Goal: Task Accomplishment & Management: Complete application form

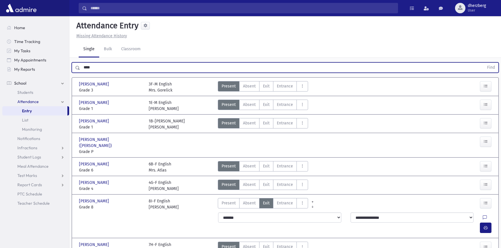
scroll to position [26, 0]
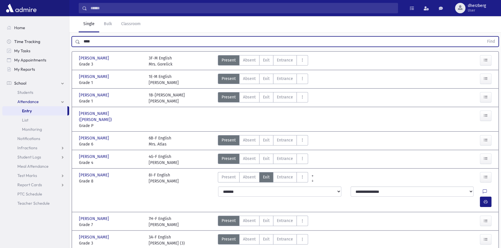
drag, startPoint x: 91, startPoint y: 40, endPoint x: 63, endPoint y: 43, distance: 28.4
click at [63, 43] on div "Search Results Students" at bounding box center [250, 184] width 501 height 420
type input "********"
click at [484, 37] on button "Find" at bounding box center [491, 42] width 15 height 10
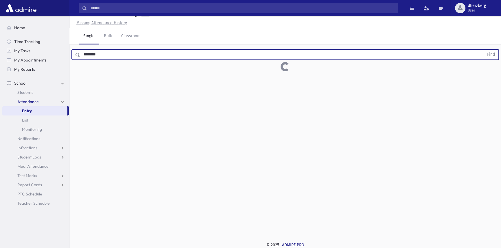
scroll to position [13, 0]
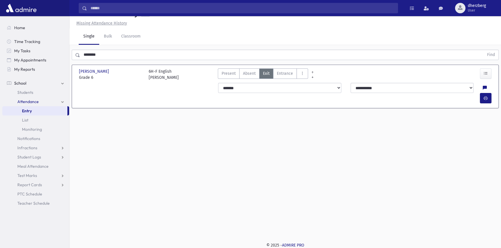
click at [467, 86] on div "**********" at bounding box center [417, 88] width 132 height 10
click at [483, 87] on icon at bounding box center [485, 88] width 4 height 5
click at [369, 153] on div "Attendance Entry Missing Attendance History Single Bulk Classroom ******** Find…" at bounding box center [284, 119] width 431 height 232
drag, startPoint x: 30, startPoint y: 89, endPoint x: 29, endPoint y: 76, distance: 12.5
click at [29, 89] on link "Students" at bounding box center [35, 92] width 67 height 9
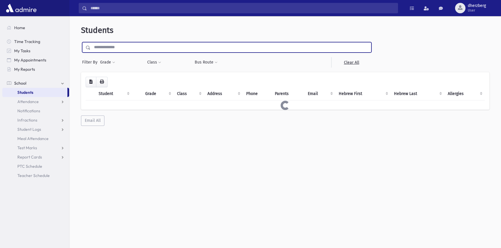
click at [103, 50] on input "text" at bounding box center [231, 47] width 281 height 10
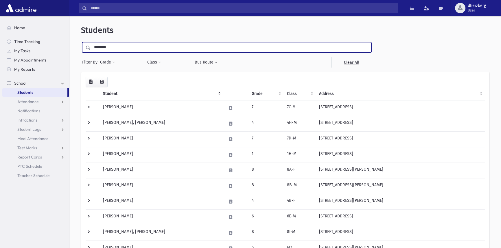
type input "********"
click at [81, 42] on input "submit" at bounding box center [89, 46] width 16 height 8
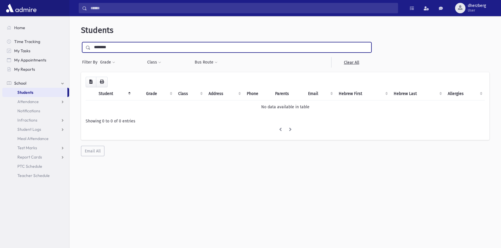
click at [108, 45] on input "********" at bounding box center [231, 47] width 281 height 10
type input "******"
click at [81, 42] on input "submit" at bounding box center [89, 46] width 16 height 8
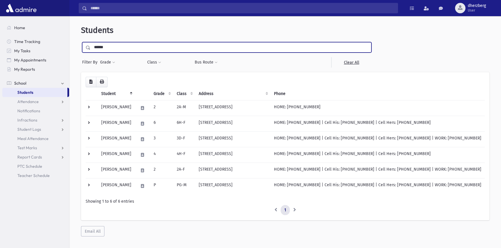
drag, startPoint x: 113, startPoint y: 48, endPoint x: 82, endPoint y: 47, distance: 31.0
click at [81, 46] on div "****** Filter By Grade * * * * * * * * * * Filter Class ** ** **** *** ** **** …" at bounding box center [227, 54] width 292 height 25
type input "*********"
click at [81, 42] on input "submit" at bounding box center [89, 46] width 16 height 8
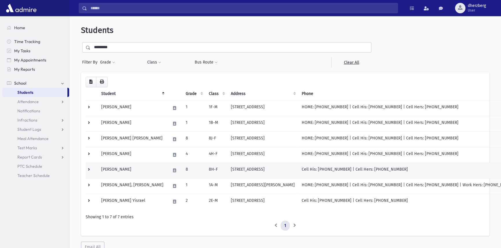
click at [241, 168] on td "14 Belvedere Lane Lakewood, NJ 08701" at bounding box center [262, 171] width 71 height 16
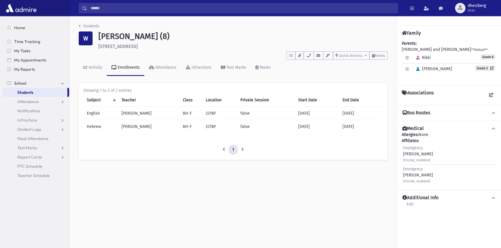
click at [124, 34] on h1 "[PERSON_NAME] (8)" at bounding box center [242, 37] width 289 height 10
click at [89, 38] on div "W" at bounding box center [86, 39] width 14 height 14
click at [80, 24] on icon "breadcrumb" at bounding box center [80, 26] width 2 height 4
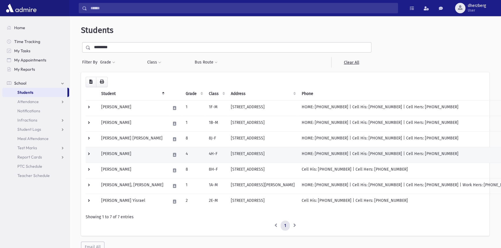
click at [237, 158] on td "[STREET_ADDRESS]" at bounding box center [262, 155] width 71 height 16
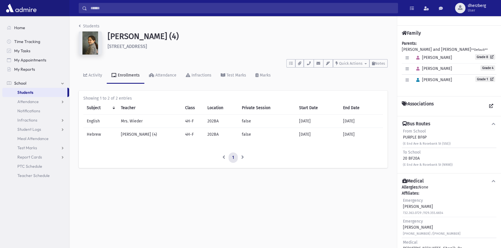
click at [82, 20] on div "Students [PERSON_NAME] (4) [STREET_ADDRESS] **** To Do's No open tasks Show Lis…" at bounding box center [232, 98] width 327 height 165
click at [82, 24] on link "Students" at bounding box center [89, 26] width 21 height 5
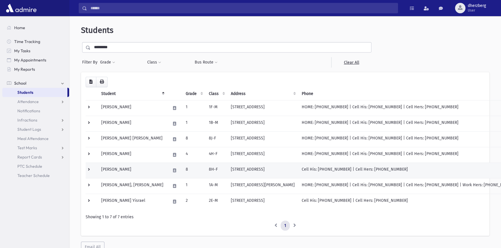
click at [119, 169] on td "Weintraub, Rikki" at bounding box center [132, 171] width 69 height 16
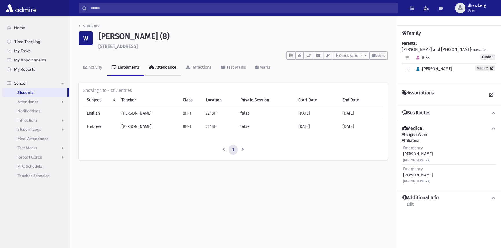
click at [153, 69] on icon at bounding box center [151, 67] width 5 height 4
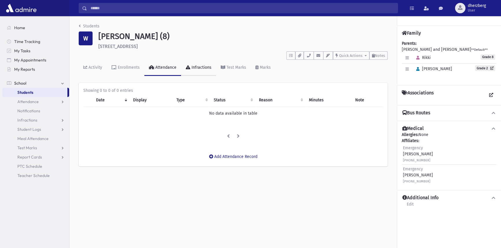
click at [190, 67] on div "Infractions" at bounding box center [200, 67] width 21 height 5
click at [227, 67] on div "Test Marks" at bounding box center [235, 67] width 21 height 5
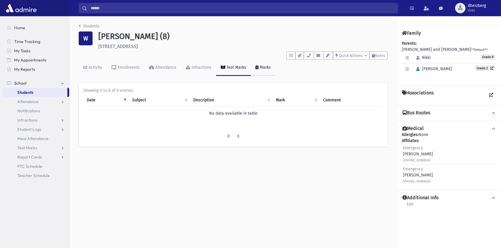
click at [261, 72] on link "Marks" at bounding box center [263, 68] width 25 height 16
click at [86, 72] on link "Activity" at bounding box center [93, 68] width 28 height 16
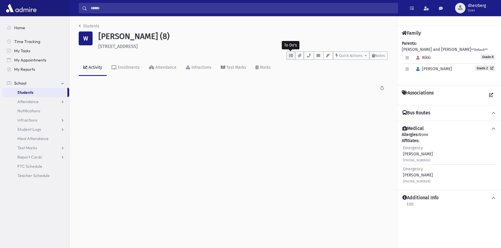
click at [289, 58] on button "button" at bounding box center [290, 55] width 9 height 8
click at [298, 57] on icon "button" at bounding box center [299, 56] width 3 height 4
click at [307, 57] on icon "button" at bounding box center [308, 56] width 5 height 4
click at [316, 56] on icon "button" at bounding box center [318, 56] width 5 height 4
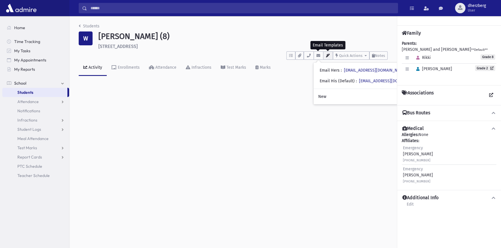
click at [324, 58] on button "button" at bounding box center [328, 55] width 10 height 8
click at [347, 59] on button "Quick Actions" at bounding box center [351, 55] width 36 height 8
click at [343, 107] on div "Students W Weintraub, Rikki (8) 14 Belvedere Lane Lakewood **** To Do's No open…" at bounding box center [284, 132] width 431 height 232
click at [379, 55] on span "Notes" at bounding box center [380, 56] width 10 height 4
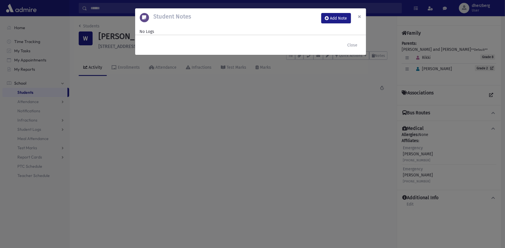
click at [361, 13] on span "×" at bounding box center [359, 16] width 3 height 8
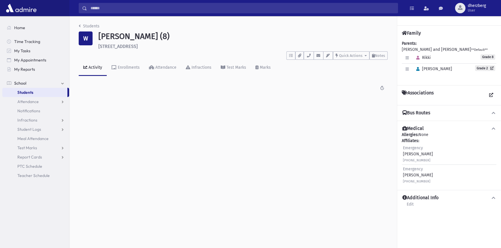
click at [437, 116] on button "Bus Routes" at bounding box center [449, 113] width 95 height 6
click at [436, 99] on div "Associations" at bounding box center [449, 95] width 95 height 10
click at [19, 83] on span "School" at bounding box center [20, 83] width 12 height 5
click at [22, 83] on span "School" at bounding box center [20, 83] width 12 height 5
click at [43, 175] on span "Teacher Schedule" at bounding box center [33, 175] width 32 height 5
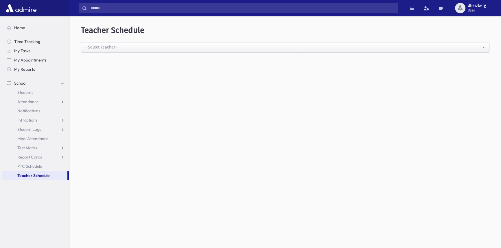
click at [28, 87] on link "School" at bounding box center [35, 83] width 67 height 9
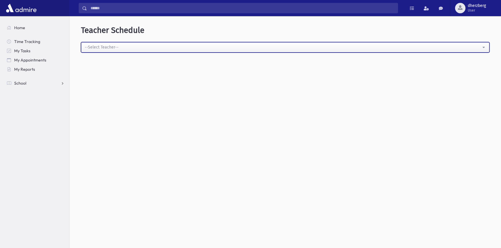
click at [120, 47] on div "--Select Teacher--" at bounding box center [283, 47] width 396 height 6
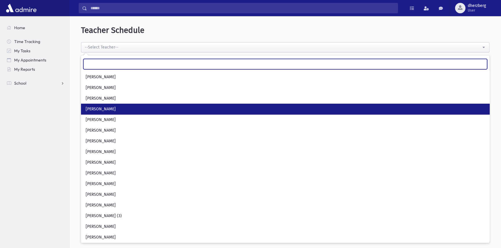
scroll to position [105, 0]
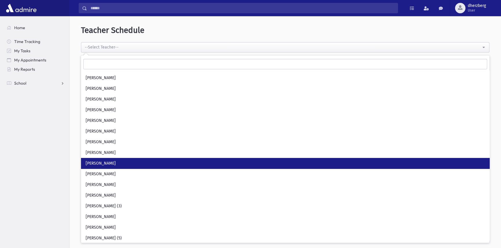
click at [104, 168] on link "Miss Klein" at bounding box center [285, 163] width 408 height 11
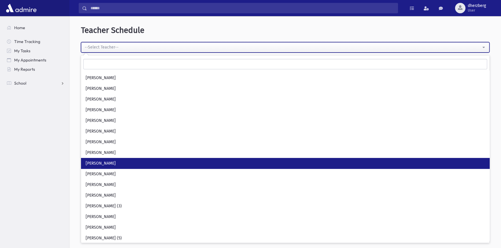
select select "****"
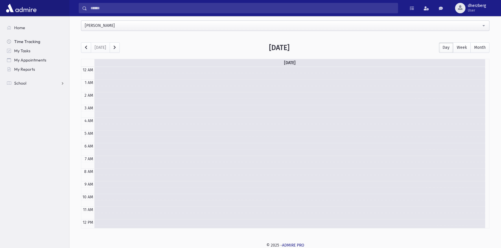
click at [15, 38] on link "Time Tracking" at bounding box center [35, 41] width 67 height 9
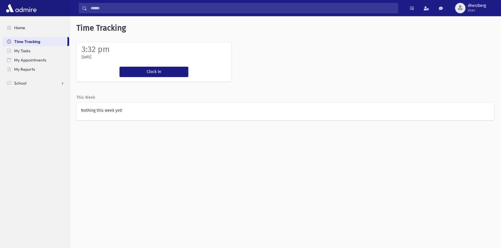
click at [20, 26] on span "Home" at bounding box center [19, 27] width 11 height 5
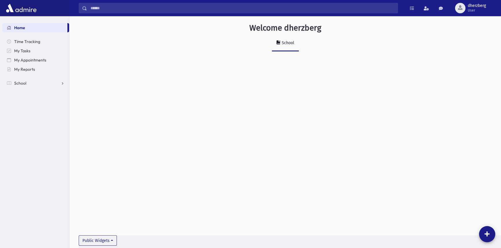
click at [285, 45] on link "School" at bounding box center [285, 43] width 27 height 16
click at [31, 82] on link "School" at bounding box center [35, 83] width 67 height 9
click at [36, 93] on link "Students" at bounding box center [35, 92] width 67 height 9
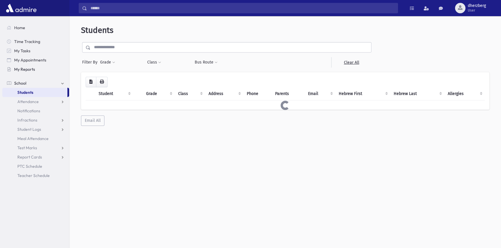
click at [20, 70] on span "My Reports" at bounding box center [24, 69] width 21 height 5
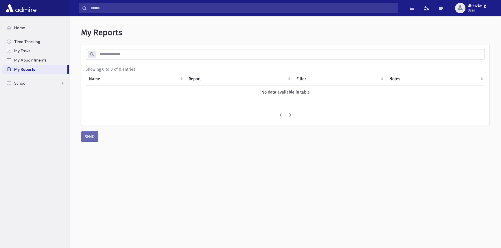
click at [31, 61] on span "My Appointments" at bounding box center [30, 60] width 32 height 5
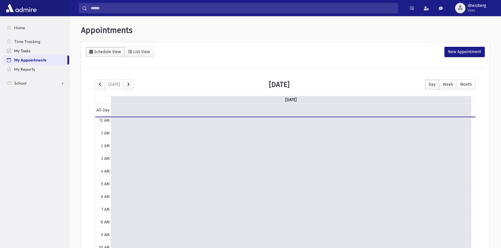
scroll to position [76, 0]
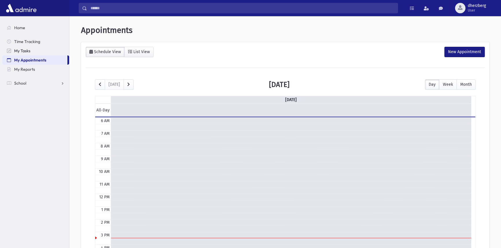
click at [26, 53] on span "My Tasks" at bounding box center [22, 50] width 16 height 5
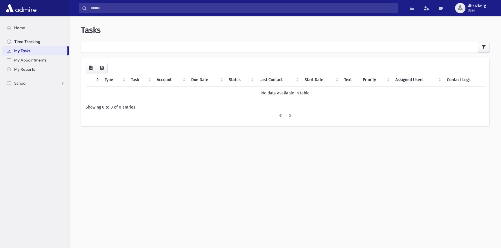
click at [33, 41] on span "Time Tracking" at bounding box center [27, 41] width 26 height 5
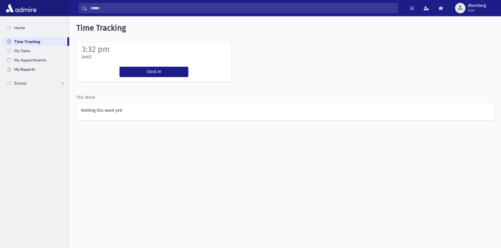
click at [30, 69] on span "My Reports" at bounding box center [24, 69] width 21 height 5
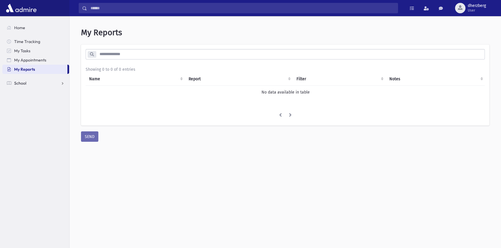
click at [34, 80] on link "School" at bounding box center [35, 83] width 67 height 9
click at [24, 91] on span "Students" at bounding box center [25, 92] width 16 height 5
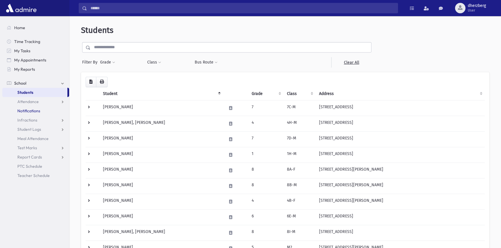
click at [28, 111] on span "Notifications" at bounding box center [28, 110] width 23 height 5
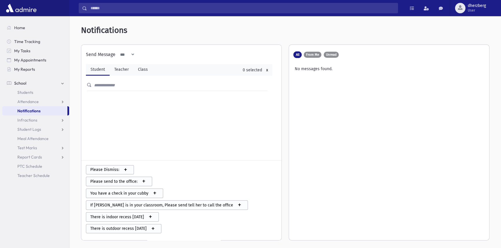
click at [123, 86] on input "text" at bounding box center [182, 85] width 180 height 10
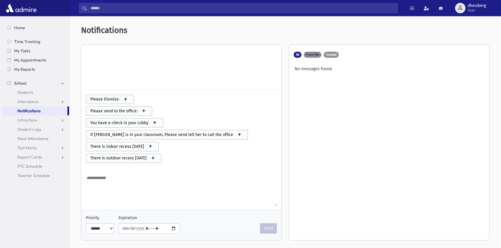
click at [311, 55] on span "From Me" at bounding box center [312, 54] width 13 height 3
click at [332, 55] on span "Unread" at bounding box center [331, 54] width 11 height 3
click at [298, 58] on div "All From Me Unread No messages found." at bounding box center [389, 143] width 200 height 196
click at [298, 56] on span "All" at bounding box center [297, 54] width 3 height 3
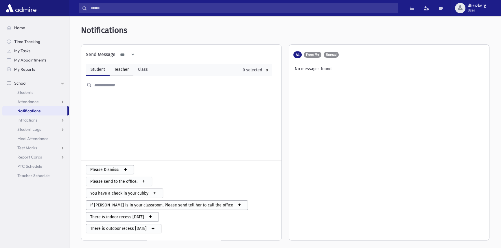
click at [124, 73] on link "Teacher" at bounding box center [122, 70] width 24 height 12
select select
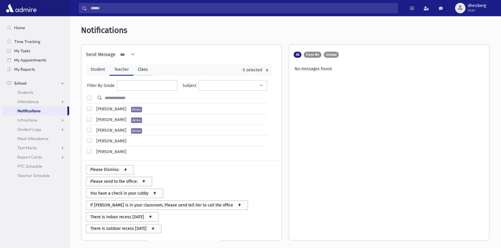
click at [149, 69] on link "Class" at bounding box center [142, 70] width 19 height 12
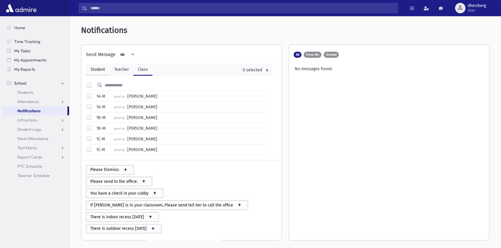
click at [99, 73] on link "Student" at bounding box center [98, 70] width 24 height 12
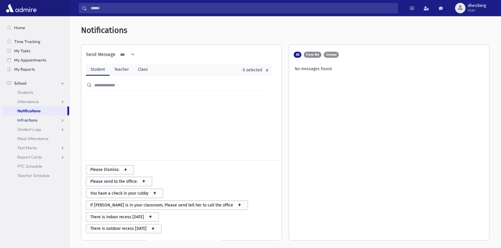
click at [32, 124] on link "Infractions" at bounding box center [35, 120] width 67 height 9
click at [33, 126] on link "Entry" at bounding box center [35, 129] width 67 height 9
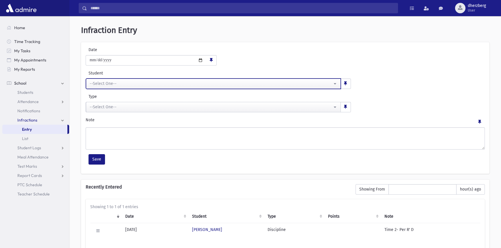
click at [132, 81] on div "--Select One--" at bounding box center [211, 84] width 243 height 6
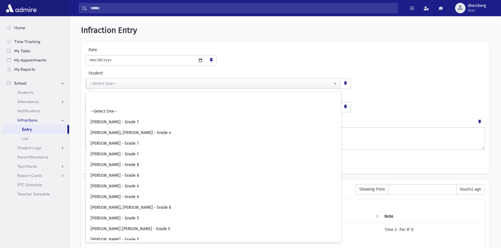
click at [334, 30] on header "Infraction Entry" at bounding box center [285, 30] width 408 height 10
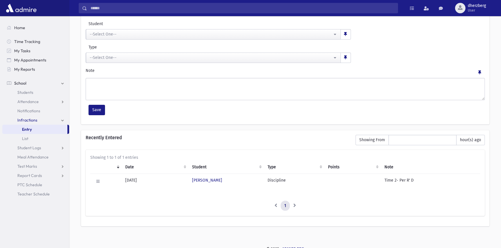
scroll to position [53, 0]
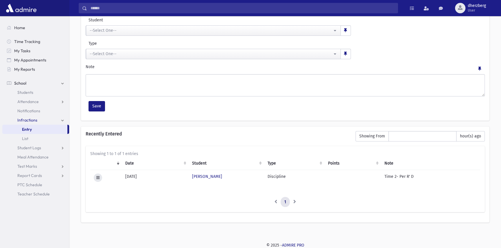
click at [100, 177] on button at bounding box center [98, 178] width 8 height 8
click at [178, 197] on ul "1" at bounding box center [285, 202] width 390 height 10
click at [141, 172] on td "09/18/2025" at bounding box center [155, 178] width 67 height 16
click at [116, 164] on th at bounding box center [106, 163] width 32 height 13
click at [33, 138] on link "List" at bounding box center [35, 138] width 67 height 9
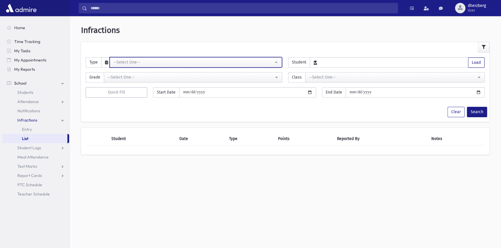
click at [154, 60] on div "--Select One--" at bounding box center [193, 62] width 160 height 6
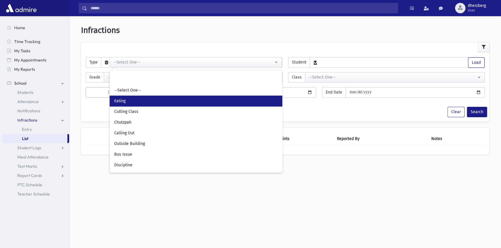
click at [135, 99] on link "Eating" at bounding box center [196, 101] width 172 height 11
select select "*"
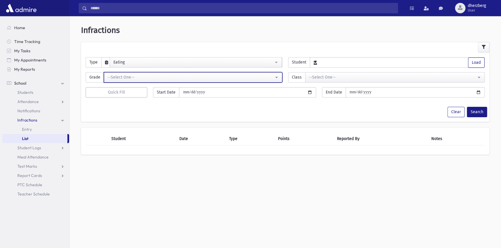
click at [150, 75] on div "--Select One--" at bounding box center [191, 77] width 166 height 6
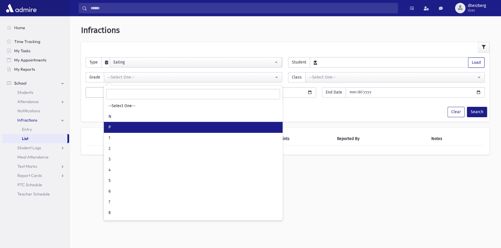
click at [118, 127] on link "P" at bounding box center [193, 127] width 178 height 11
select select "*"
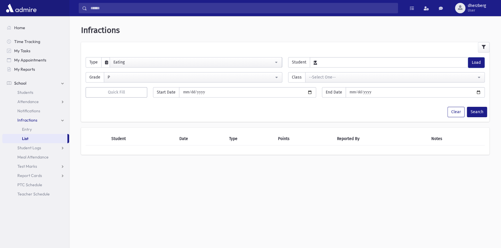
click at [477, 63] on button "Load" at bounding box center [476, 63] width 16 height 10
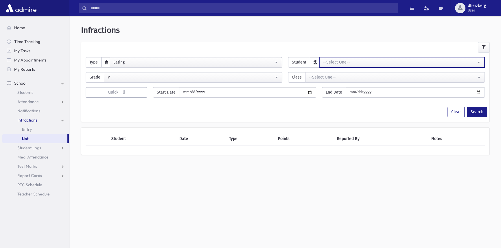
click at [436, 62] on div "--Select One--" at bounding box center [399, 62] width 153 height 6
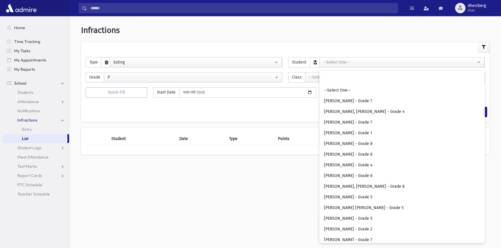
click at [160, 213] on div "**********" at bounding box center [284, 135] width 431 height 232
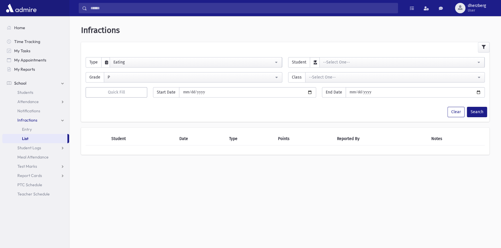
click at [28, 142] on link "List" at bounding box center [34, 138] width 65 height 9
click at [181, 57] on div "**********" at bounding box center [285, 60] width 405 height 15
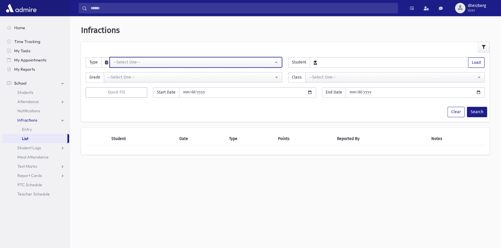
click at [182, 62] on div "--Select One--" at bounding box center [193, 62] width 160 height 6
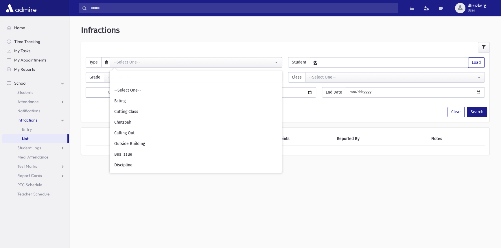
click at [176, 199] on div "**********" at bounding box center [284, 135] width 431 height 232
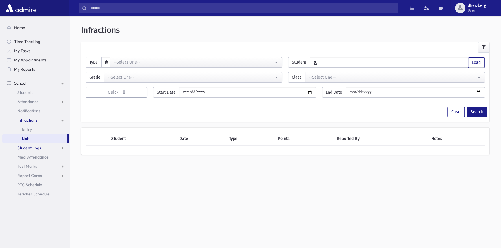
click at [40, 147] on span "Student Logs" at bounding box center [29, 147] width 24 height 5
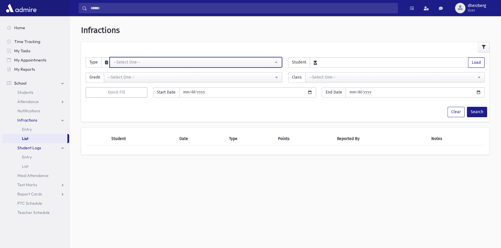
click at [169, 58] on button "--Select One--" at bounding box center [196, 62] width 172 height 10
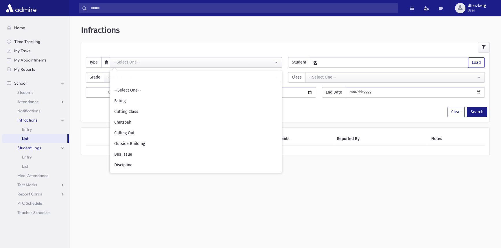
click at [105, 222] on div "**********" at bounding box center [284, 135] width 431 height 232
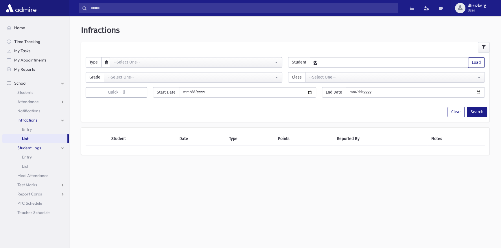
click at [25, 151] on link "Student Logs" at bounding box center [35, 147] width 67 height 9
click at [29, 152] on link "Student Logs" at bounding box center [35, 147] width 67 height 9
click at [29, 156] on span "Entry" at bounding box center [27, 157] width 10 height 5
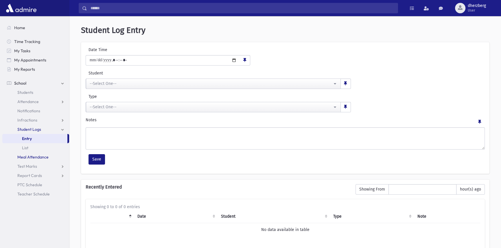
click at [30, 154] on link "Meal Attendance" at bounding box center [35, 157] width 67 height 9
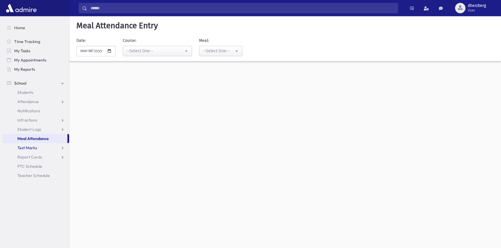
click at [33, 149] on span "Test Marks" at bounding box center [27, 147] width 20 height 5
click at [37, 154] on link "Entry" at bounding box center [35, 157] width 67 height 9
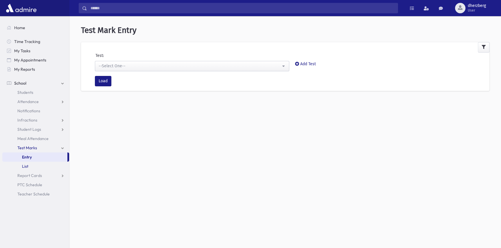
click at [36, 170] on link "List" at bounding box center [35, 166] width 67 height 9
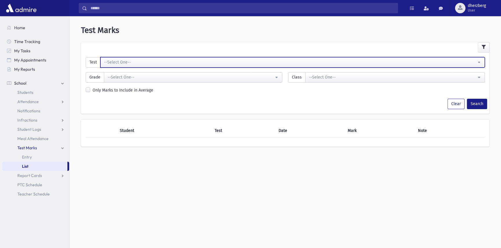
click at [203, 58] on button "--Select One--" at bounding box center [292, 62] width 384 height 10
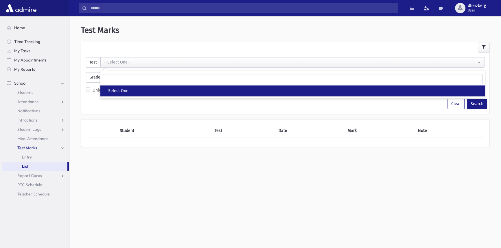
click at [195, 90] on link "--Select One--" at bounding box center [292, 91] width 384 height 11
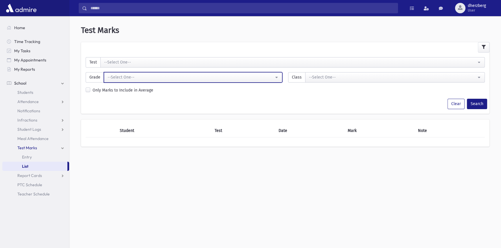
click at [140, 75] on button "--Select One--" at bounding box center [193, 77] width 178 height 10
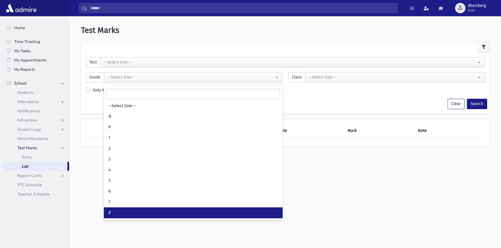
click at [159, 215] on link "8" at bounding box center [193, 213] width 178 height 11
select select "*"
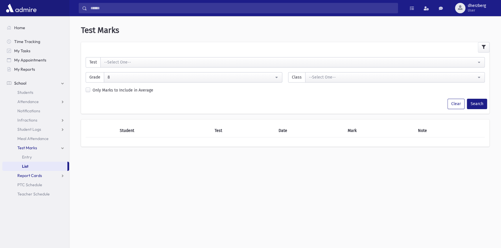
click at [33, 176] on span "Report Cards" at bounding box center [29, 175] width 25 height 5
click at [29, 180] on link "Report Cards" at bounding box center [35, 175] width 67 height 9
click at [29, 177] on span "Report Cards" at bounding box center [29, 175] width 25 height 5
click at [28, 182] on span "Entry" at bounding box center [27, 184] width 10 height 5
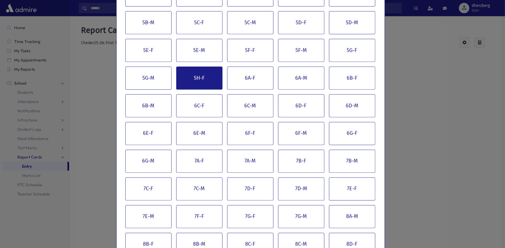
scroll to position [526, 0]
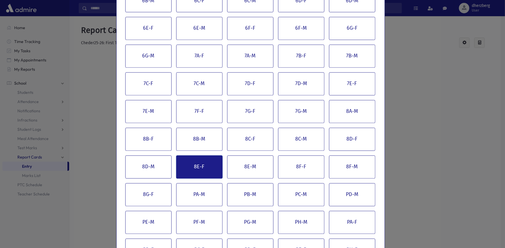
click at [191, 165] on button "8E-F" at bounding box center [199, 167] width 46 height 23
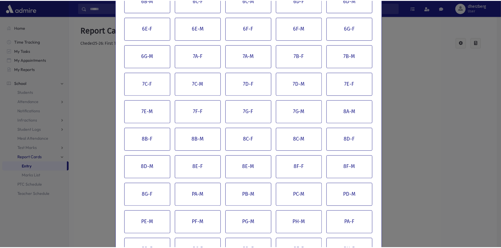
scroll to position [0, 0]
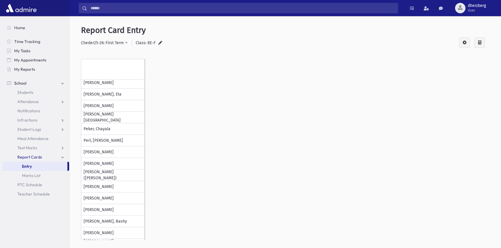
scroll to position [175, 0]
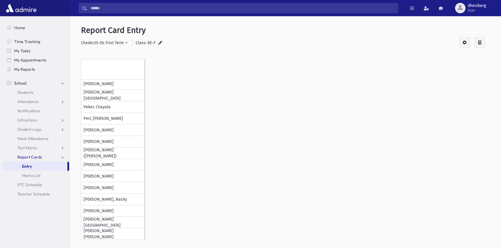
click at [107, 176] on div "[PERSON_NAME]" at bounding box center [113, 177] width 64 height 12
click at [118, 178] on div "[PERSON_NAME]" at bounding box center [113, 177] width 64 height 12
click at [24, 171] on link "Marks List" at bounding box center [35, 175] width 67 height 9
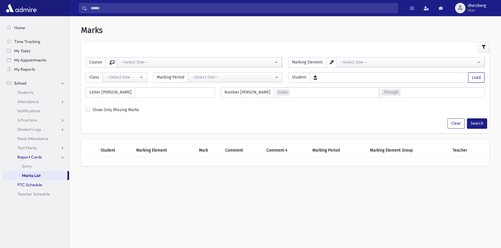
click at [34, 187] on span "PTC Schedule" at bounding box center [29, 184] width 25 height 5
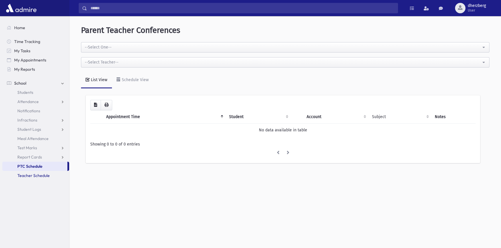
click at [34, 174] on span "Teacher Schedule" at bounding box center [33, 175] width 32 height 5
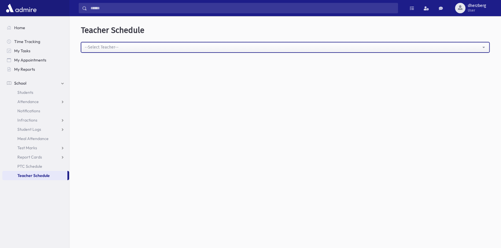
click at [141, 49] on div "--Select Teacher--" at bounding box center [283, 47] width 396 height 6
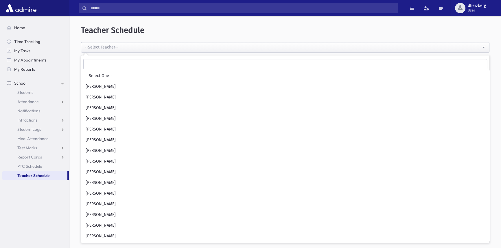
click at [37, 204] on section "Home Time Tracking My Tasks My Appointments My Reports School School Students A…" at bounding box center [34, 132] width 69 height 232
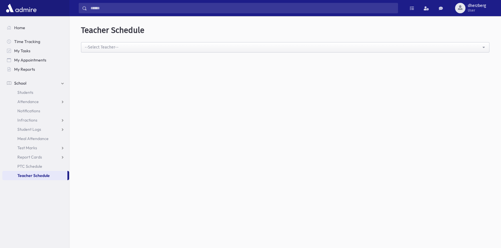
click at [14, 85] on span "School" at bounding box center [20, 83] width 12 height 5
drag, startPoint x: 26, startPoint y: 81, endPoint x: 21, endPoint y: 86, distance: 7.6
click at [26, 81] on link "School" at bounding box center [35, 83] width 67 height 9
click at [25, 88] on link "Students" at bounding box center [35, 92] width 67 height 9
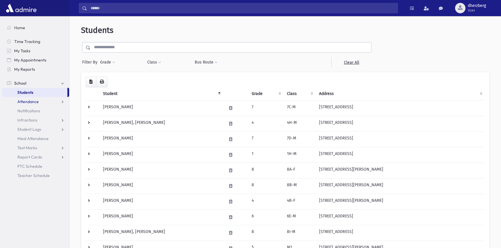
click at [57, 103] on link "Attendance" at bounding box center [35, 101] width 67 height 9
click at [31, 109] on span "Entry" at bounding box center [27, 110] width 10 height 5
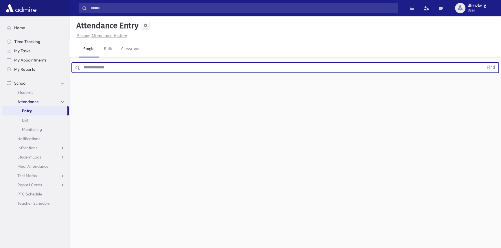
click at [107, 70] on input "text" at bounding box center [282, 67] width 404 height 10
type input "**********"
click at [484, 63] on button "Find" at bounding box center [491, 68] width 15 height 10
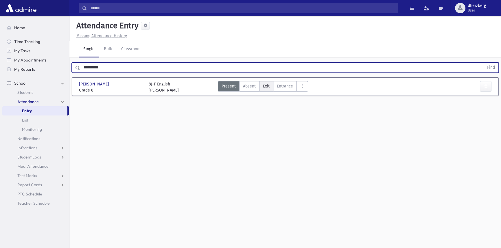
click at [268, 88] on span "Exit" at bounding box center [266, 86] width 7 height 6
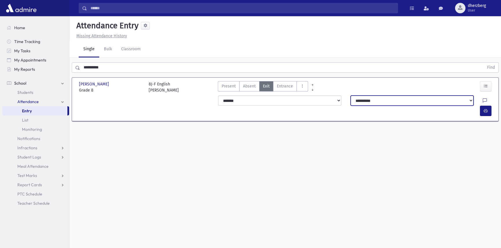
click at [355, 98] on select "**********" at bounding box center [412, 101] width 123 height 10
select select "**********"
click at [351, 96] on select "**********" at bounding box center [412, 101] width 123 height 10
click at [484, 106] on button "button" at bounding box center [486, 111] width 12 height 10
